Goal: Complete application form: Complete application form

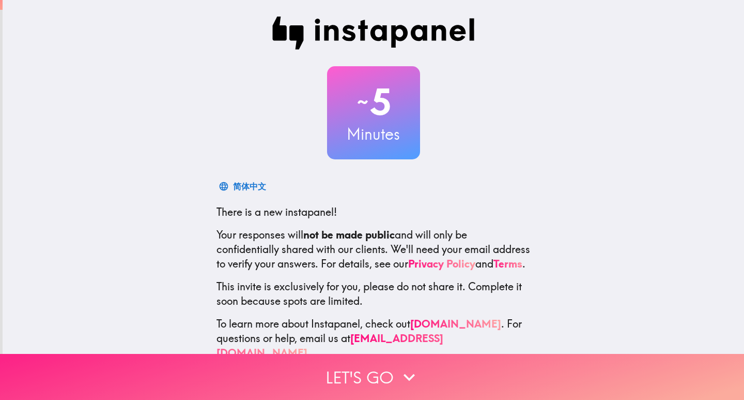
click at [380, 372] on button "Let's go" at bounding box center [372, 377] width 744 height 46
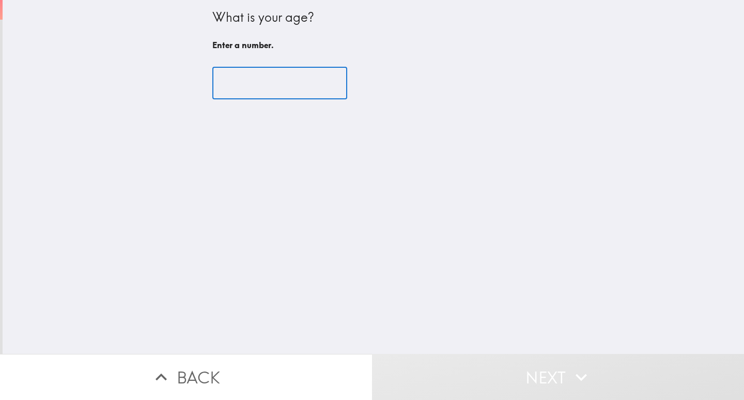
click at [256, 87] on input "number" at bounding box center [279, 83] width 135 height 32
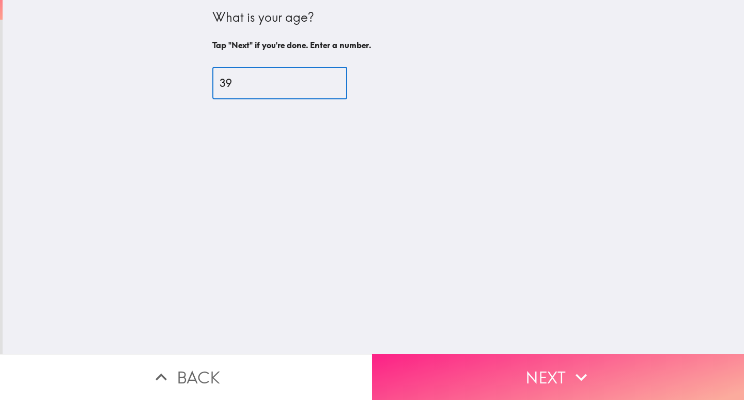
type input "39"
click at [496, 364] on button "Next" at bounding box center [558, 377] width 372 height 46
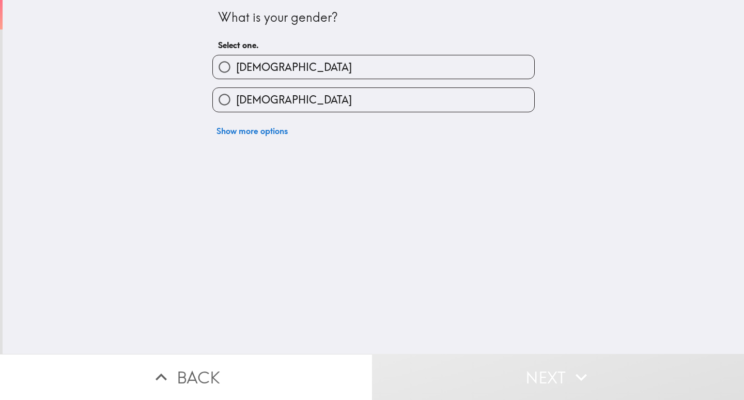
click at [252, 93] on span "[DEMOGRAPHIC_DATA]" at bounding box center [294, 100] width 116 height 14
click at [236, 93] on input "[DEMOGRAPHIC_DATA]" at bounding box center [224, 99] width 23 height 23
radio input "true"
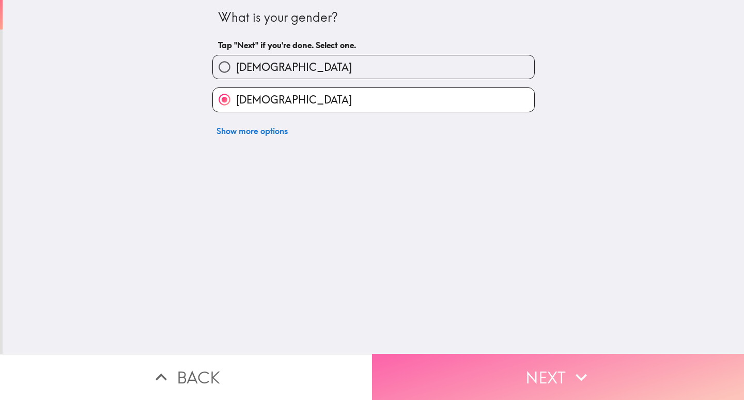
click at [451, 376] on button "Next" at bounding box center [558, 377] width 372 height 46
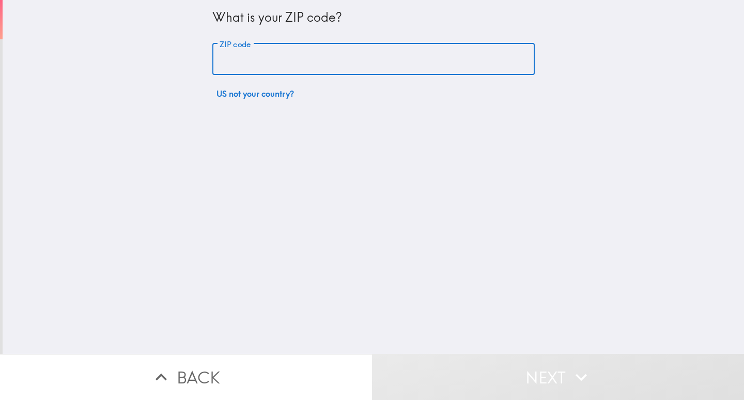
click at [241, 65] on input "ZIP code" at bounding box center [373, 59] width 323 height 32
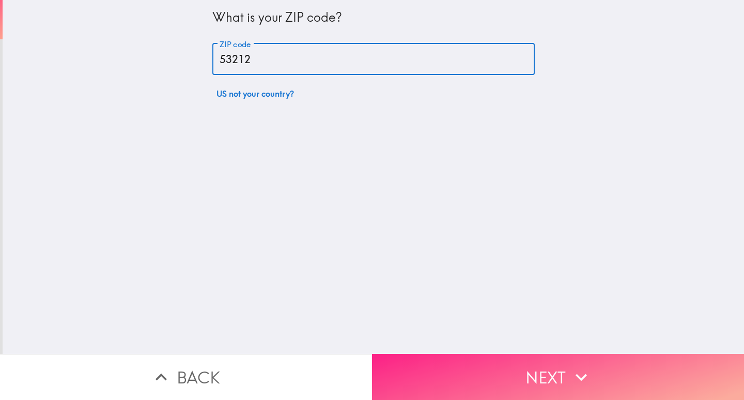
type input "53212"
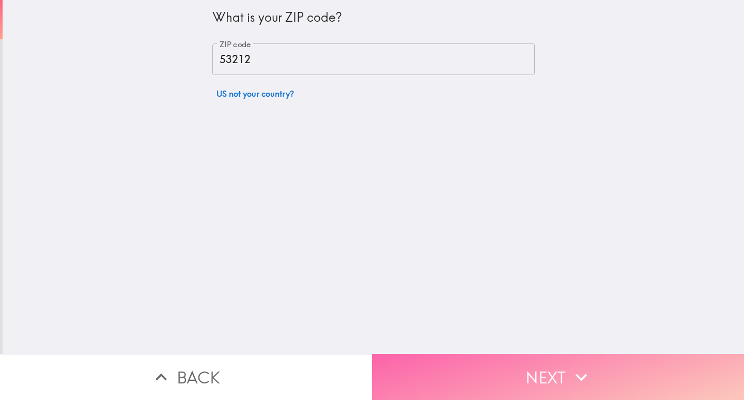
click at [451, 384] on button "Next" at bounding box center [558, 377] width 372 height 46
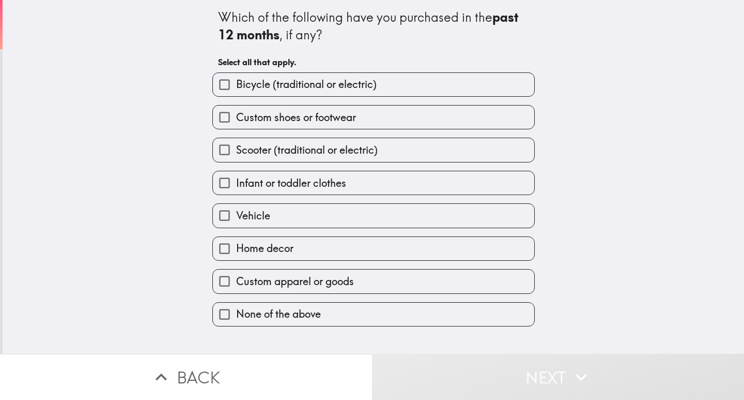
drag, startPoint x: 195, startPoint y: 12, endPoint x: 354, endPoint y: 259, distance: 294.0
click at [340, 260] on div "Which of the following have you purchased in the past 12 months , if any? Selec…" at bounding box center [374, 177] width 742 height 354
click at [258, 117] on span "Custom shoes or footwear" at bounding box center [296, 117] width 120 height 14
click at [236, 117] on input "Custom shoes or footwear" at bounding box center [224, 116] width 23 height 23
checkbox input "true"
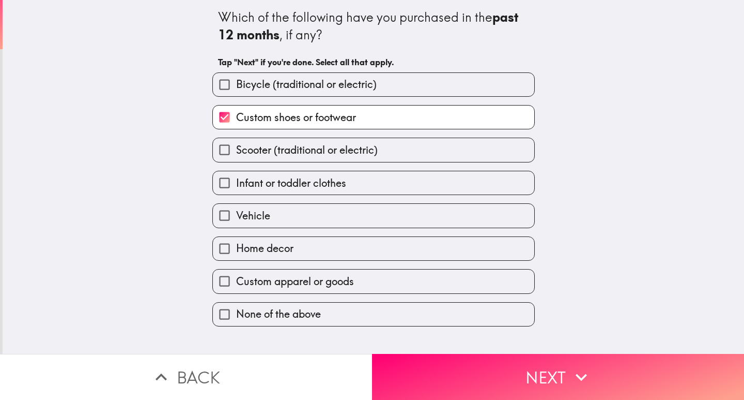
click at [269, 154] on span "Scooter (traditional or electric)" at bounding box center [307, 150] width 142 height 14
click at [236, 154] on input "Scooter (traditional or electric)" at bounding box center [224, 149] width 23 height 23
checkbox input "true"
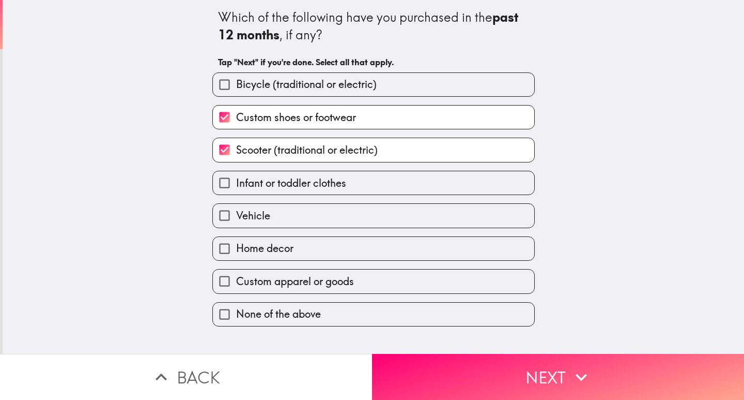
click at [272, 188] on span "Infant or toddler clothes" at bounding box center [291, 183] width 110 height 14
click at [236, 188] on input "Infant or toddler clothes" at bounding box center [224, 182] width 23 height 23
checkbox input "true"
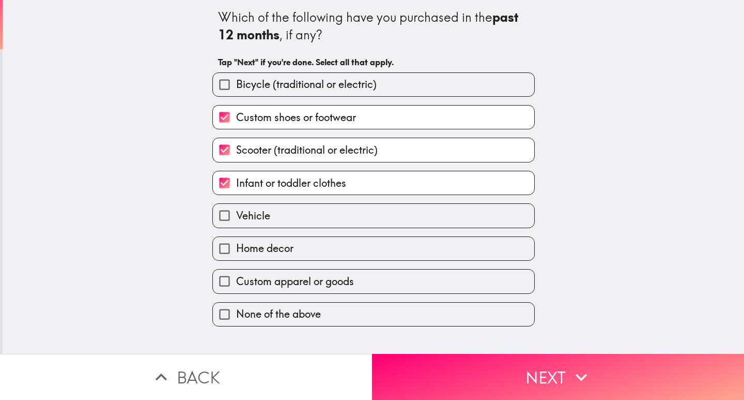
click at [270, 216] on label "Vehicle" at bounding box center [374, 215] width 322 height 23
click at [236, 216] on input "Vehicle" at bounding box center [224, 215] width 23 height 23
checkbox input "true"
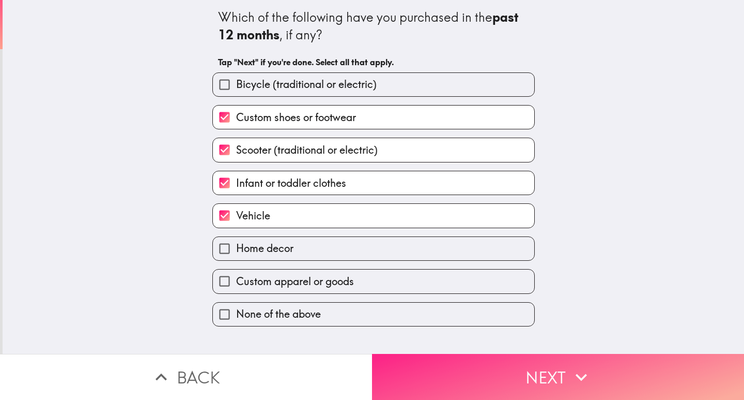
click at [460, 378] on button "Next" at bounding box center [558, 377] width 372 height 46
